Goal: Task Accomplishment & Management: Complete application form

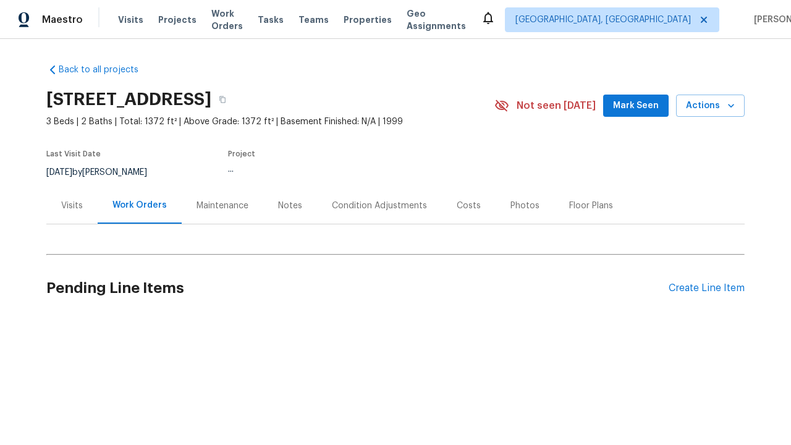
click at [701, 288] on div "Create Line Item" at bounding box center [706, 288] width 76 height 12
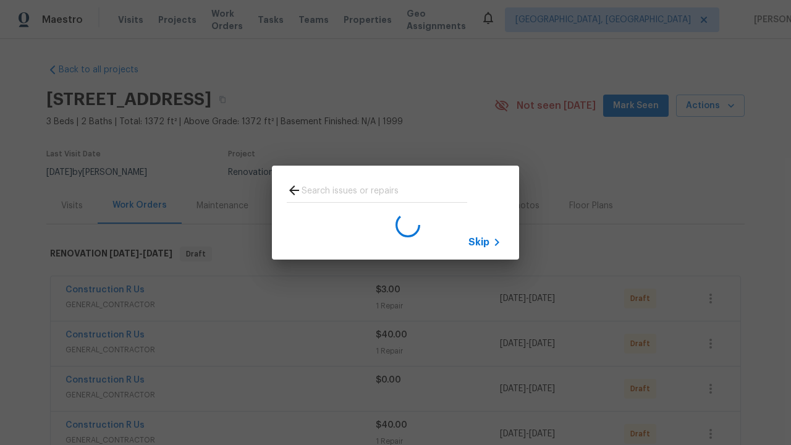
click at [479, 241] on span "Skip" at bounding box center [478, 242] width 21 height 12
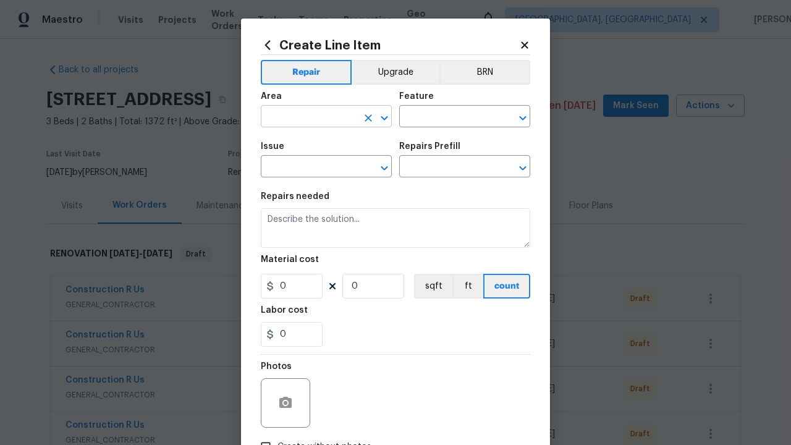
click at [304, 117] on input "text" at bounding box center [309, 117] width 96 height 19
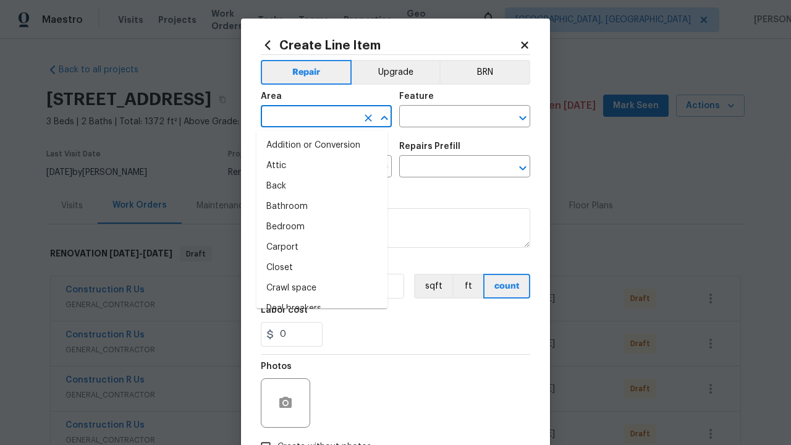
type input "Bedroom"
click at [317, 227] on li "Bedroom" at bounding box center [321, 227] width 131 height 20
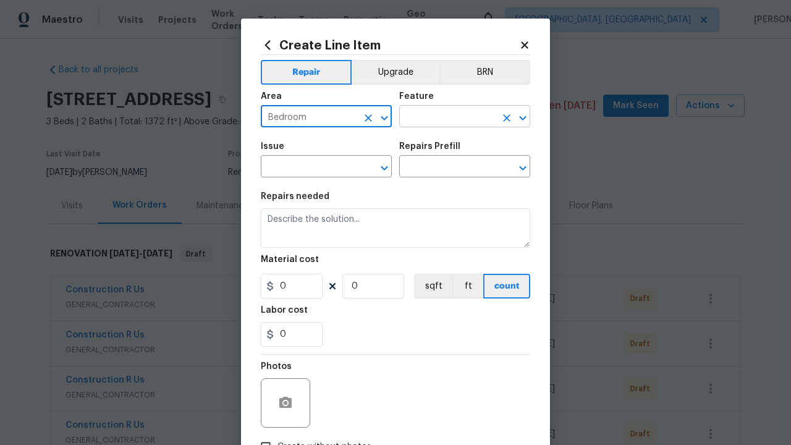
type input "Bedroom"
click at [442, 117] on input "text" at bounding box center [447, 117] width 96 height 19
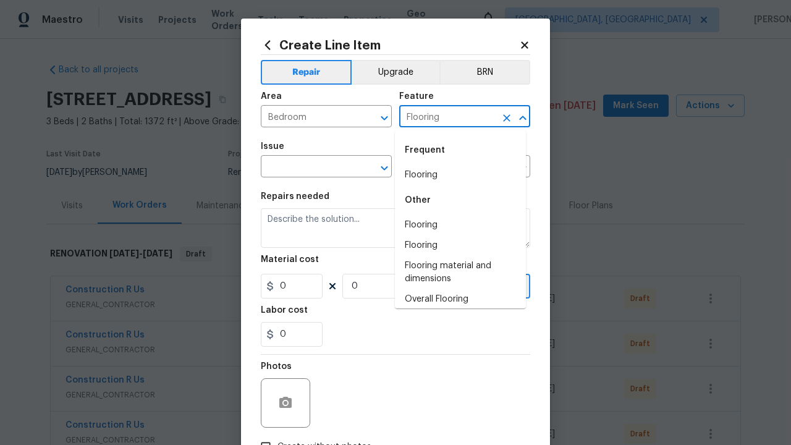
click at [455, 175] on li "Flooring" at bounding box center [460, 175] width 131 height 20
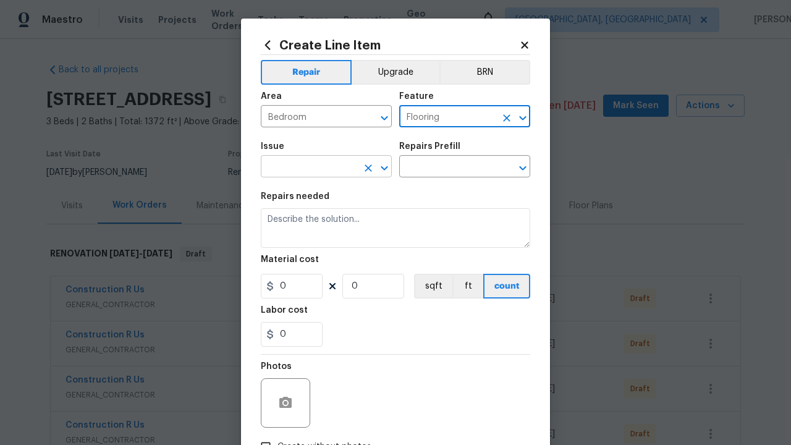
type input "Flooring"
click at [304, 168] on input "text" at bounding box center [309, 167] width 96 height 19
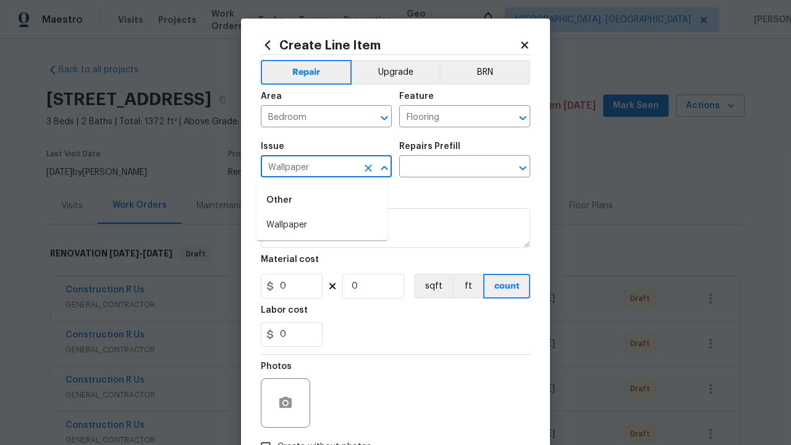
click at [322, 225] on li "Wallpaper" at bounding box center [321, 225] width 131 height 20
type input "Wallpaper"
click at [442, 168] on input "text" at bounding box center [447, 167] width 96 height 19
type input "Remove"
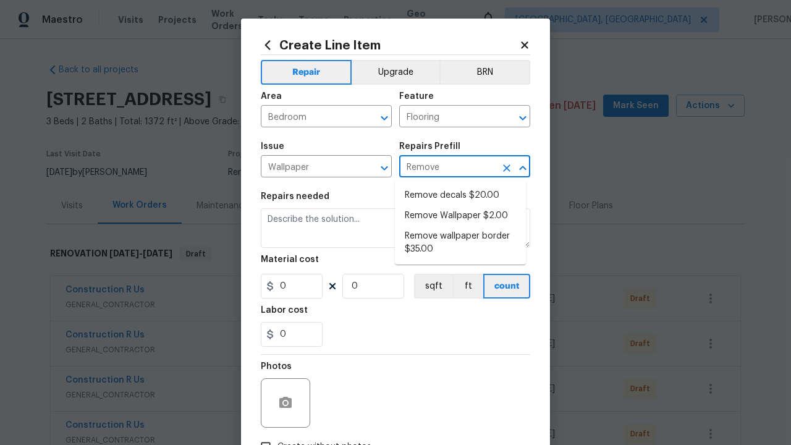
click at [460, 195] on li "Remove decals $20.00" at bounding box center [460, 195] width 131 height 20
type input "Walls and Ceiling"
type input "Remove decals $20.00"
type textarea "Remove decals from door/wall/ceiling"
type input "20"
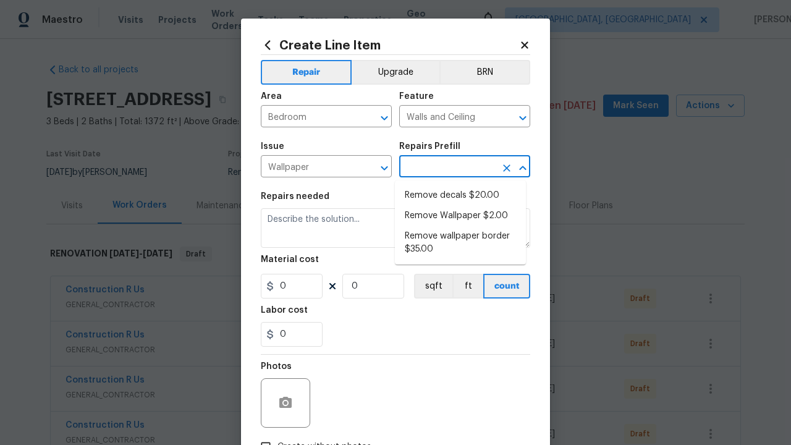
type input "1"
type input "Remove decals $20.00"
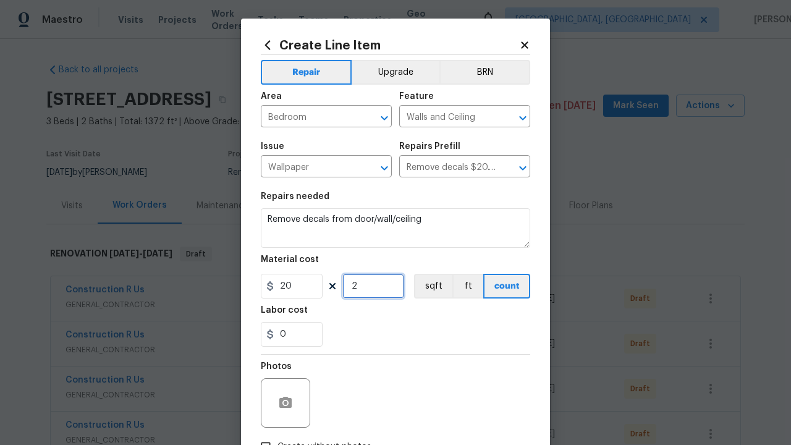
type input "2"
click at [427, 287] on button "sqft" at bounding box center [433, 286] width 38 height 25
click at [261, 435] on input "Create without photos" at bounding box center [265, 446] width 23 height 23
checkbox input "true"
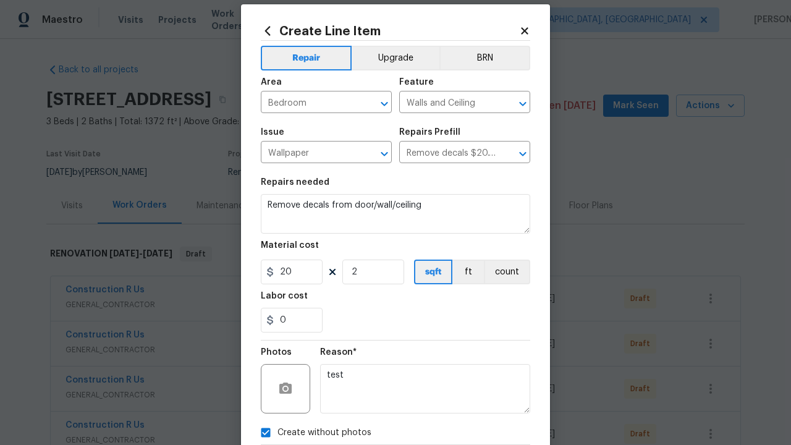
type textarea "test"
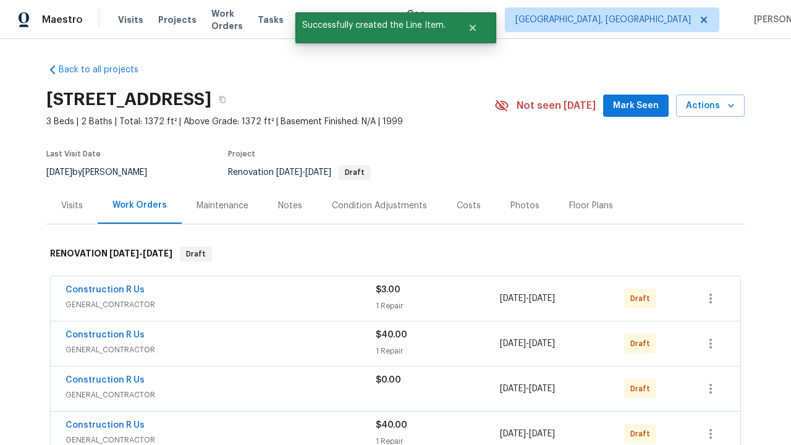
checkbox input "true"
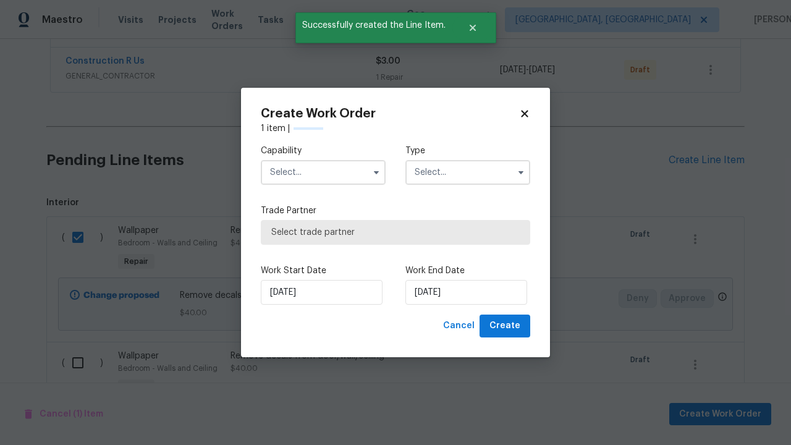
click at [323, 172] on input "text" at bounding box center [323, 172] width 125 height 25
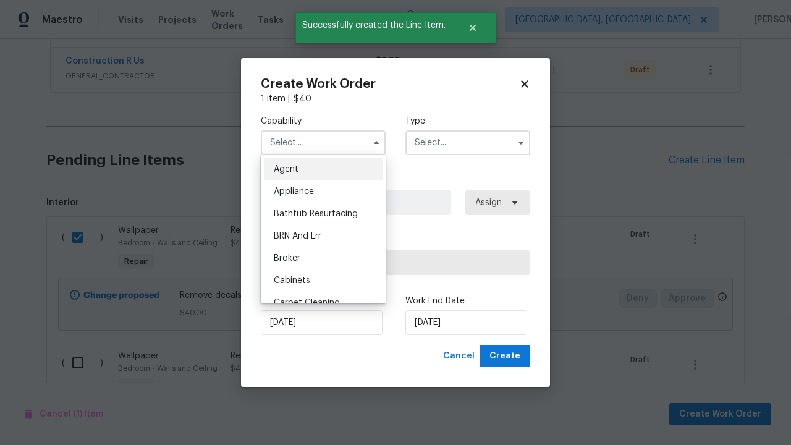
type input "General Contractor"
click at [468, 142] on input "text" at bounding box center [467, 142] width 125 height 25
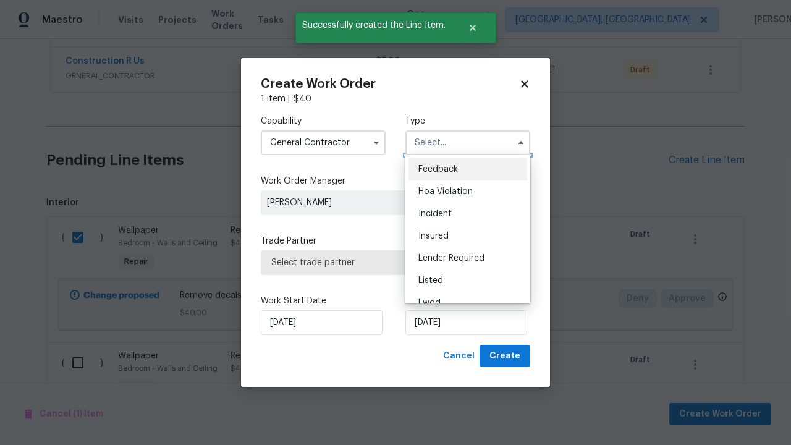
scroll to position [543, 0]
click at [440, 365] on span "Renovation" at bounding box center [441, 369] width 46 height 9
type input "Renovation"
click at [386, 262] on span "Select trade partner" at bounding box center [395, 262] width 248 height 12
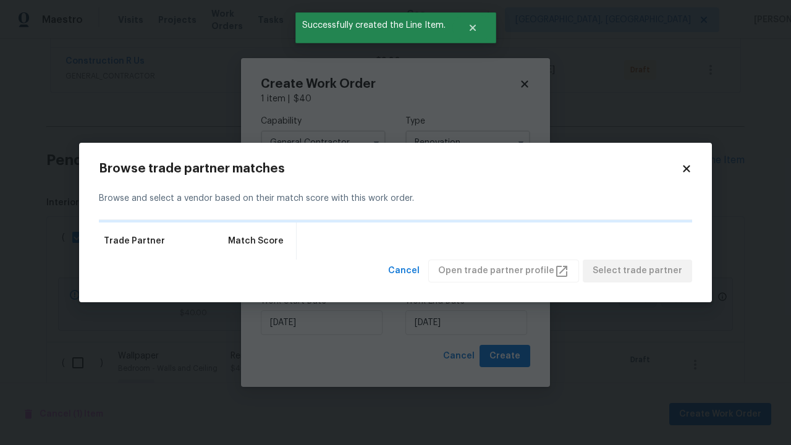
scroll to position [0, 0]
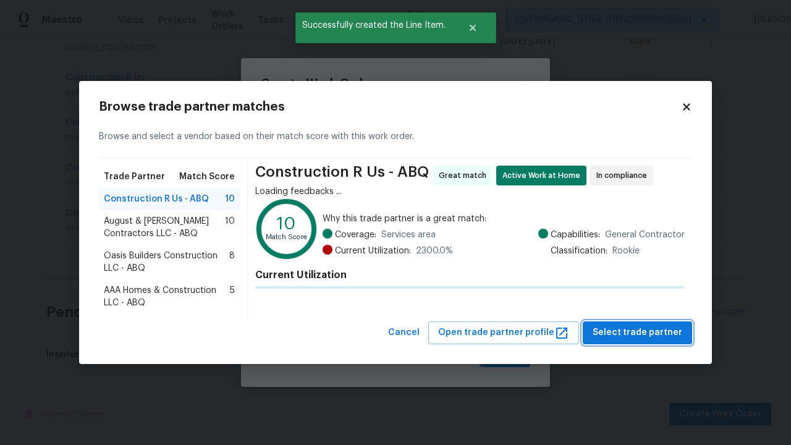
click at [640, 332] on span "Select trade partner" at bounding box center [637, 332] width 90 height 15
click at [506, 356] on span "Create" at bounding box center [504, 355] width 31 height 15
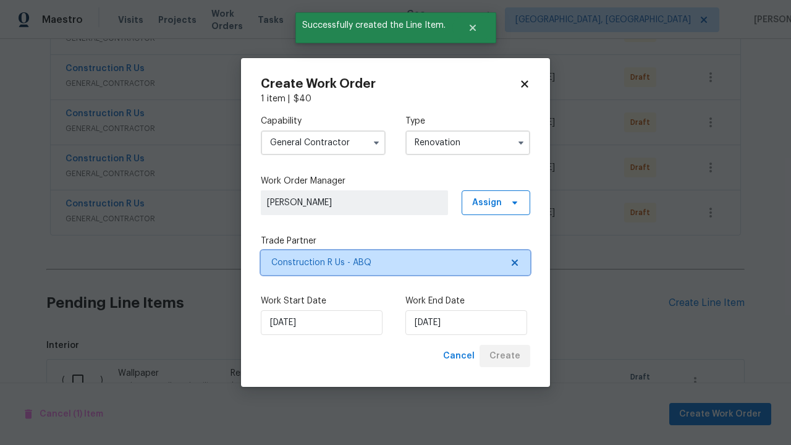
scroll to position [1220, 0]
